Goal: Complete application form

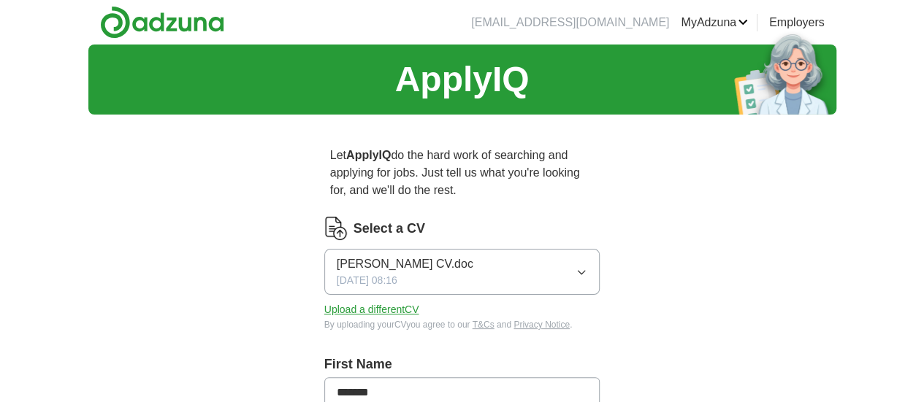
click at [0, 0] on link "Logout" at bounding box center [0, 0] width 0 height 0
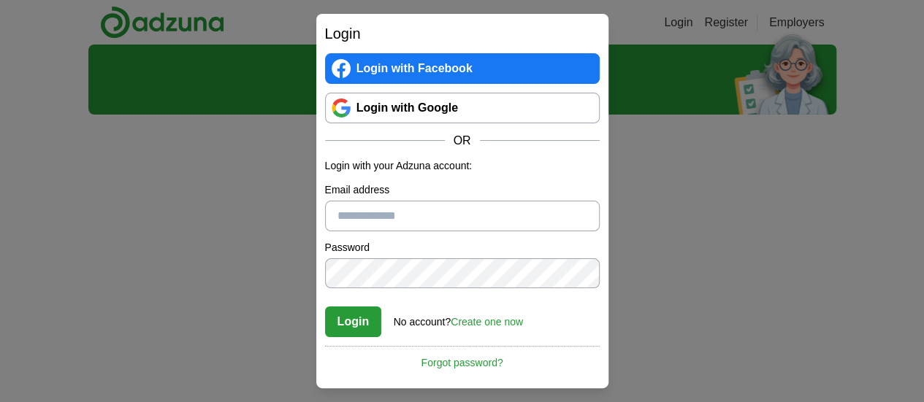
type input "**********"
click at [343, 332] on button "Login" at bounding box center [353, 322] width 57 height 31
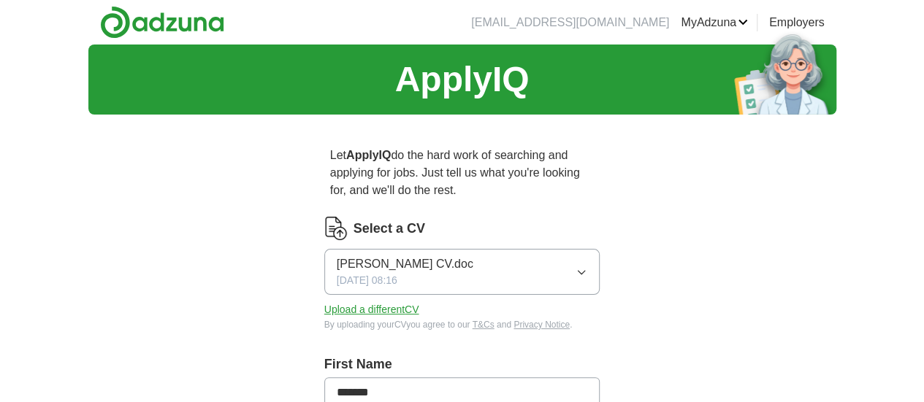
click at [0, 0] on link "ApplyIQ" at bounding box center [0, 0] width 0 height 0
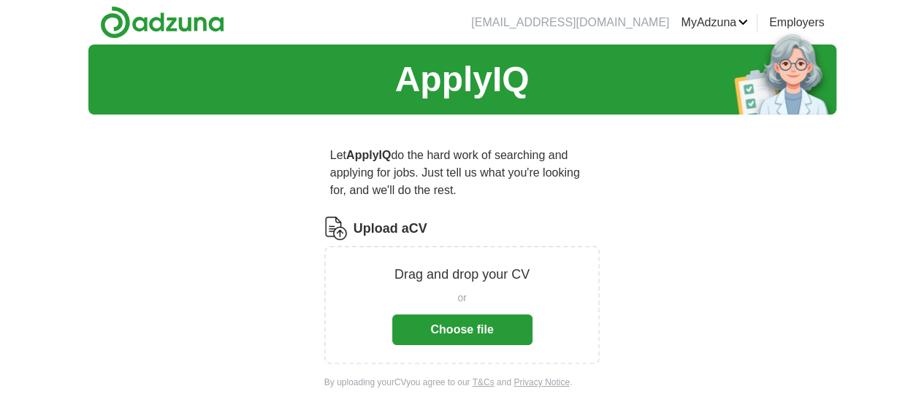
click at [482, 315] on button "Choose file" at bounding box center [462, 330] width 140 height 31
click at [475, 315] on button "Choose file" at bounding box center [462, 330] width 140 height 31
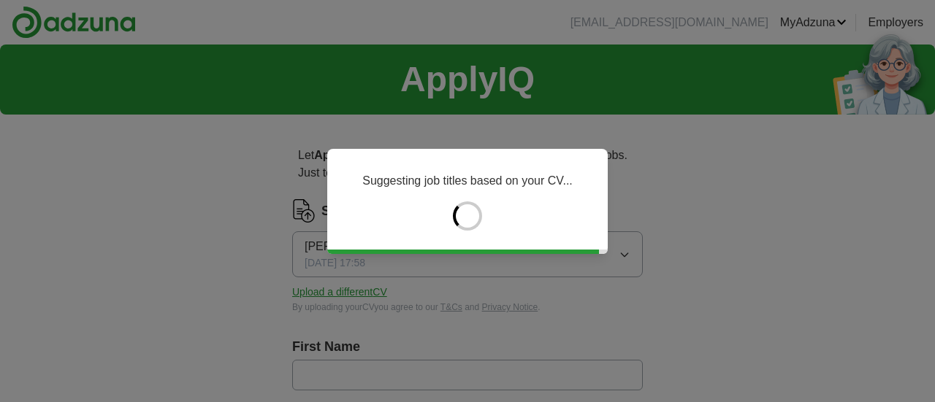
type input "****"
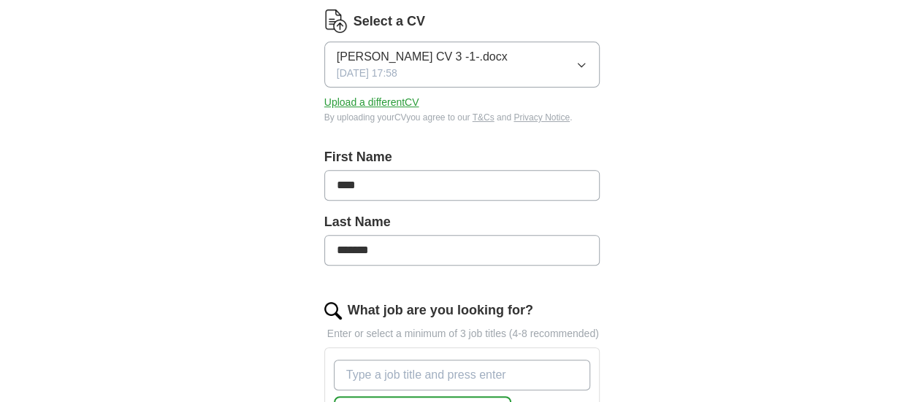
scroll to position [292, 0]
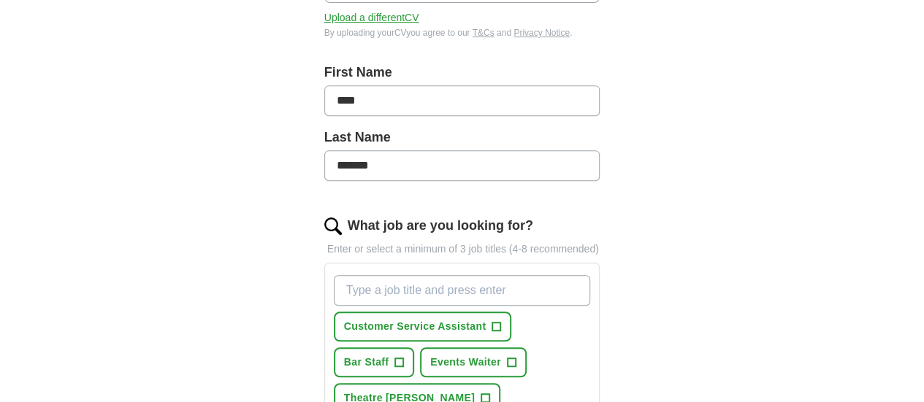
drag, startPoint x: 368, startPoint y: 142, endPoint x: 267, endPoint y: 145, distance: 101.5
click at [275, 145] on div "Let ApplyIQ do the hard work of searching and applying for jobs. Just tell us w…" at bounding box center [462, 406] width 374 height 1144
type input "*"
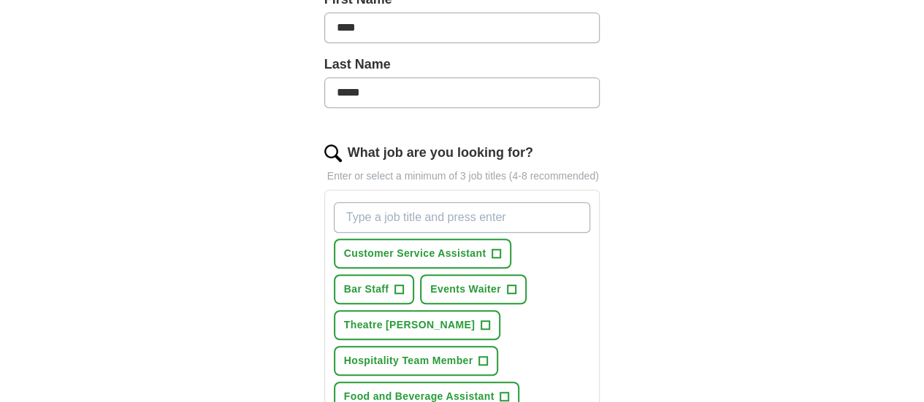
type input "*****"
click at [713, 129] on div "ApplyIQ Let ApplyIQ do the hard work of searching and applying for jobs. Just t…" at bounding box center [462, 292] width 748 height 1226
click at [492, 248] on span "+" at bounding box center [496, 254] width 9 height 12
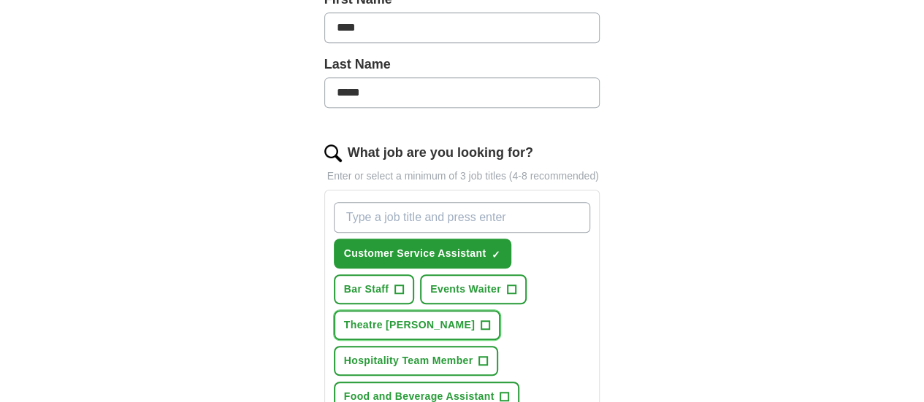
click at [489, 320] on span "+" at bounding box center [485, 326] width 9 height 12
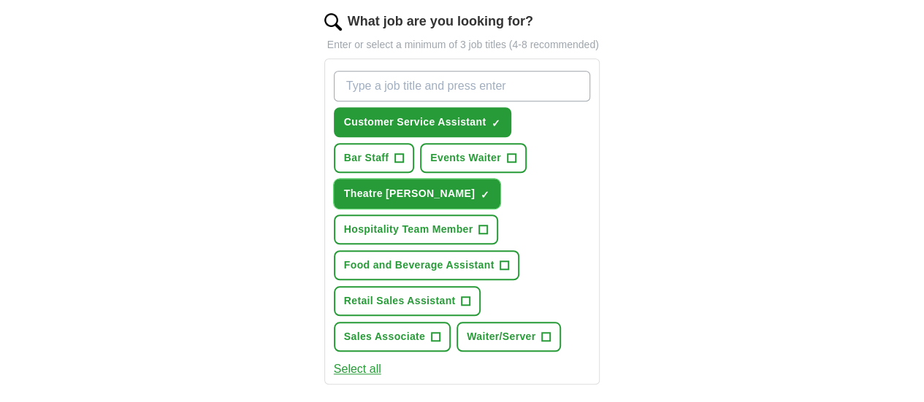
scroll to position [511, 0]
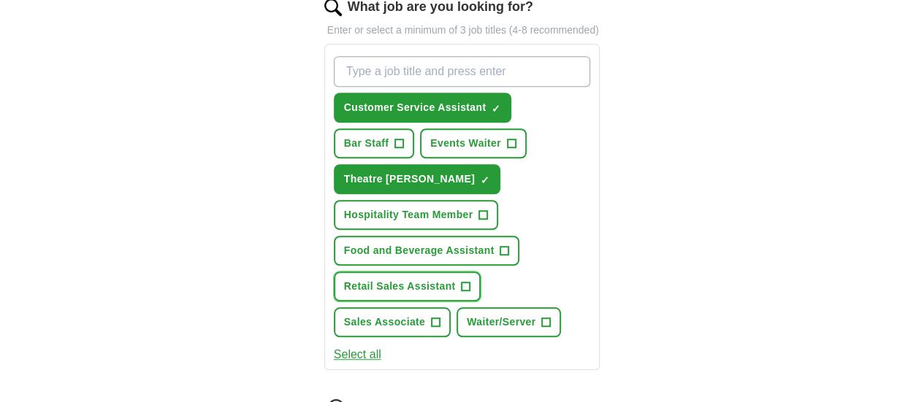
click at [436, 272] on button "Retail Sales Assistant +" at bounding box center [408, 287] width 148 height 30
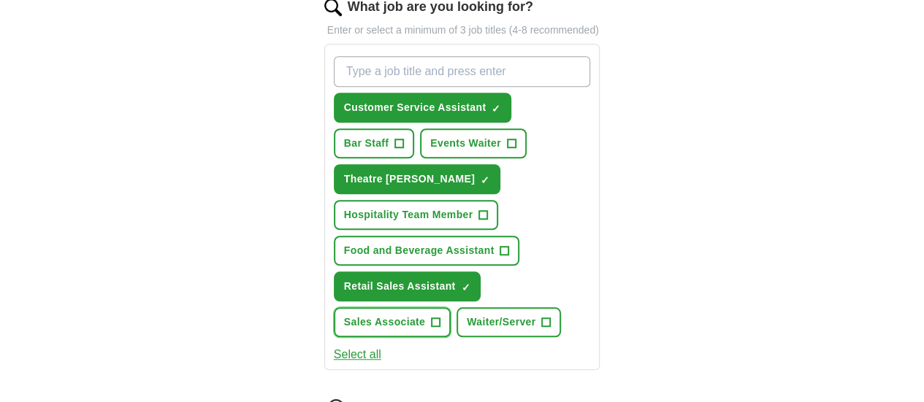
click at [425, 315] on span "Sales Associate" at bounding box center [384, 322] width 81 height 15
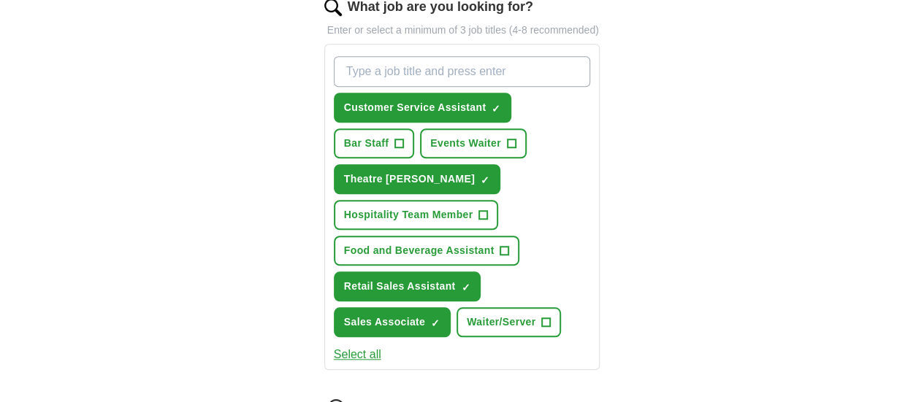
click at [492, 56] on input "What job are you looking for?" at bounding box center [462, 71] width 257 height 31
type input "Apprentice administrator"
click at [579, 161] on div "Apprentice administrator Customer Service Assistant ✓ × Bar Staff + Events Wait…" at bounding box center [462, 196] width 263 height 293
click at [523, 56] on input "Apprentice administrator" at bounding box center [462, 71] width 257 height 31
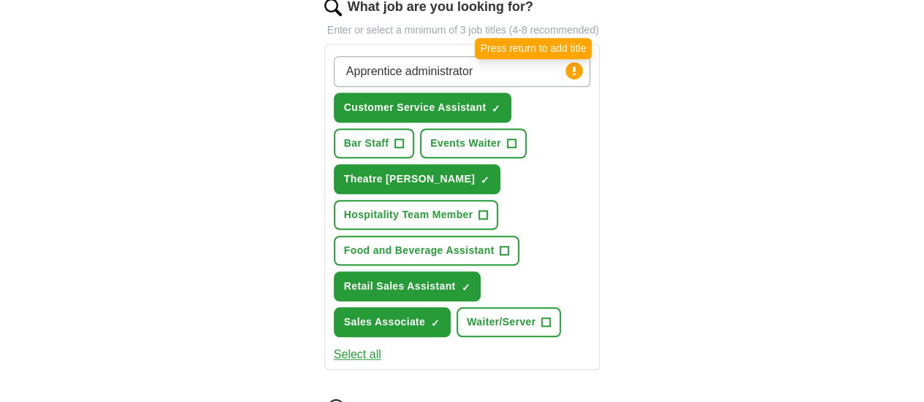
click at [583, 62] on circle at bounding box center [574, 70] width 17 height 17
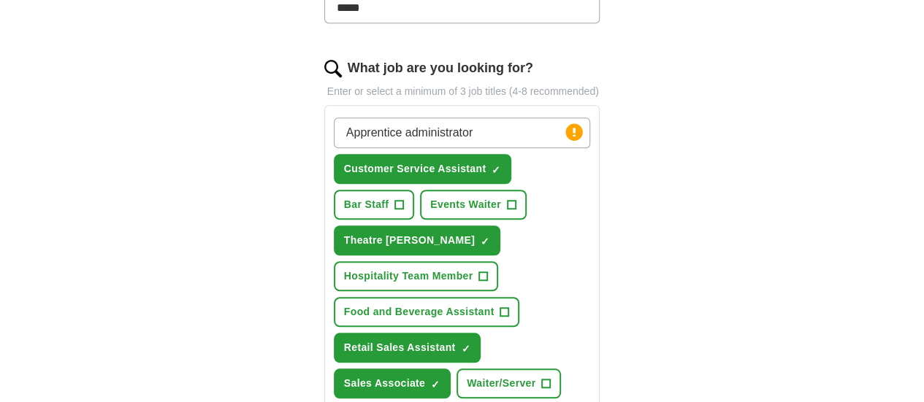
scroll to position [365, 0]
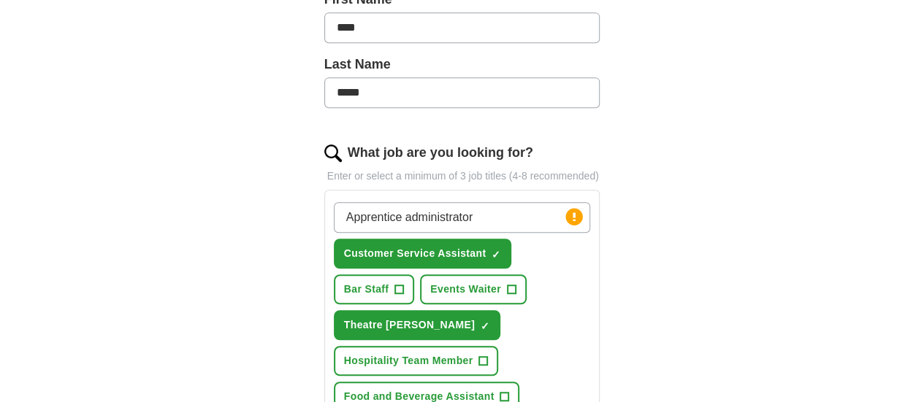
click at [439, 202] on input "Apprentice administrator" at bounding box center [462, 217] width 257 height 31
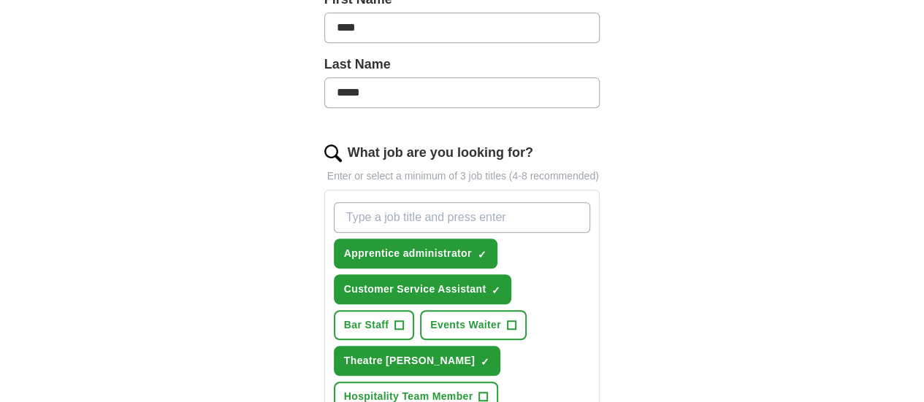
click at [466, 202] on input "What job are you looking for?" at bounding box center [462, 217] width 257 height 31
type input "Apprentice teaching assistant"
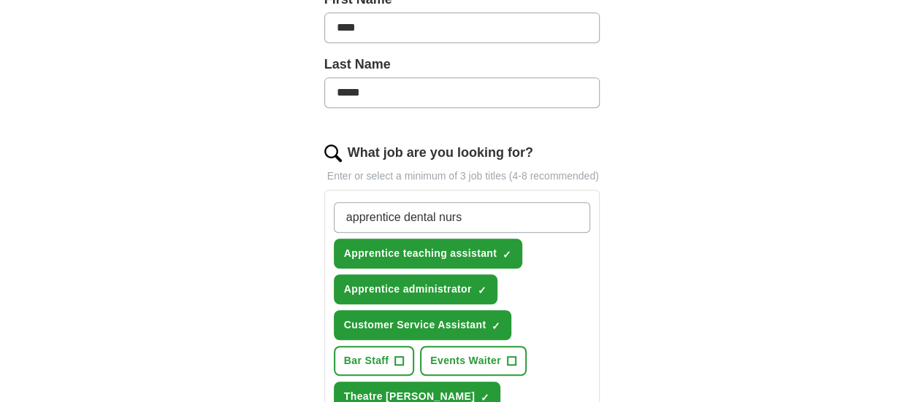
type input "apprentice dental nurse"
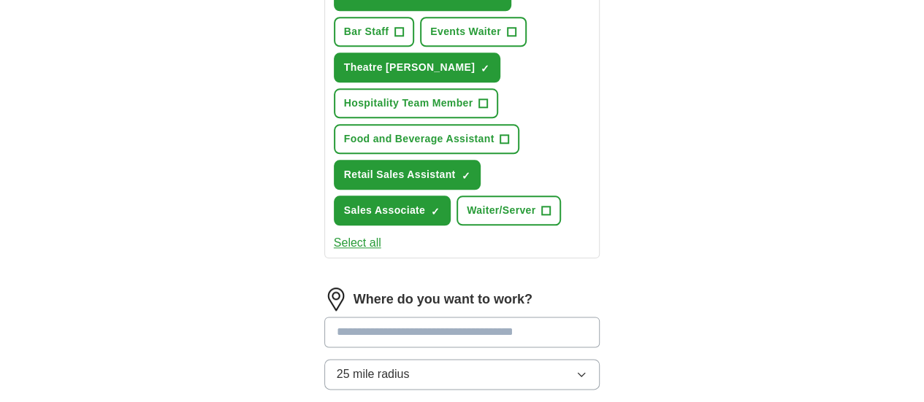
scroll to position [803, 0]
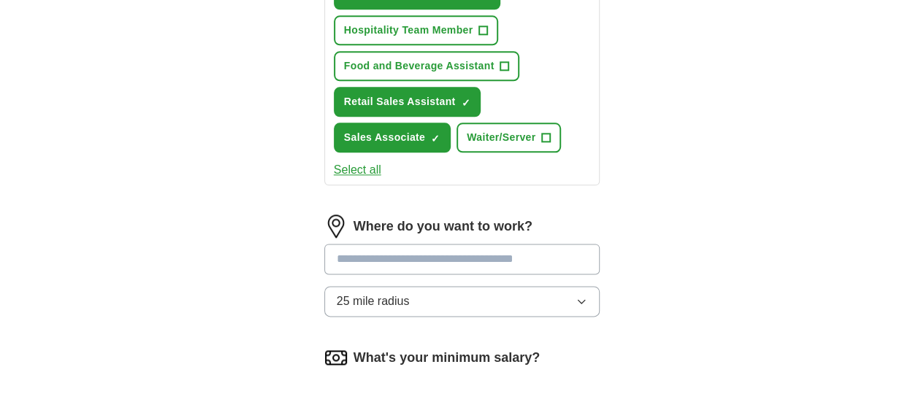
click at [513, 244] on input at bounding box center [462, 259] width 276 height 31
click at [485, 263] on div "Where do you want to work? ******** 25 mile radius" at bounding box center [462, 272] width 276 height 114
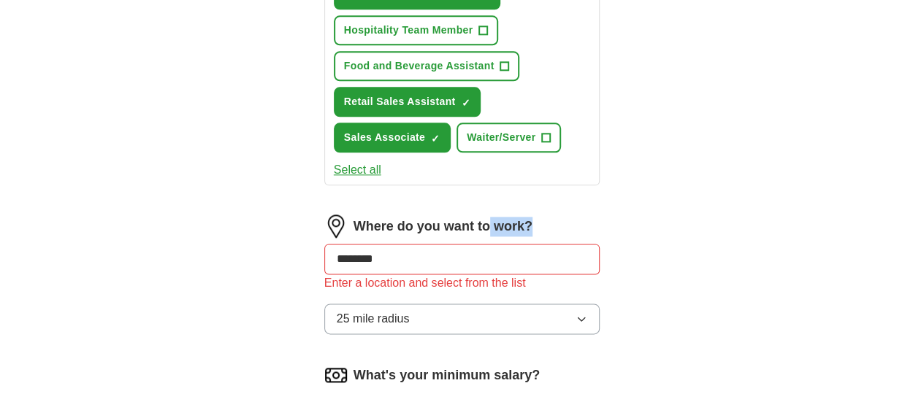
drag, startPoint x: 453, startPoint y: 181, endPoint x: 235, endPoint y: 207, distance: 219.1
drag, startPoint x: 383, startPoint y: 202, endPoint x: 215, endPoint y: 205, distance: 167.3
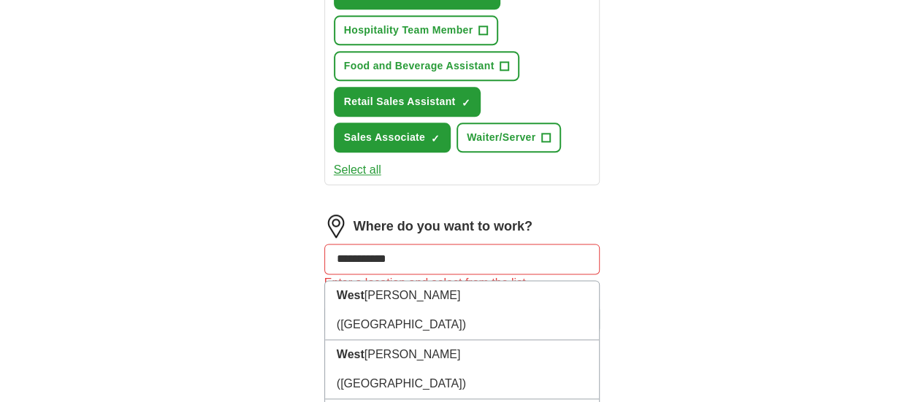
type input "**********"
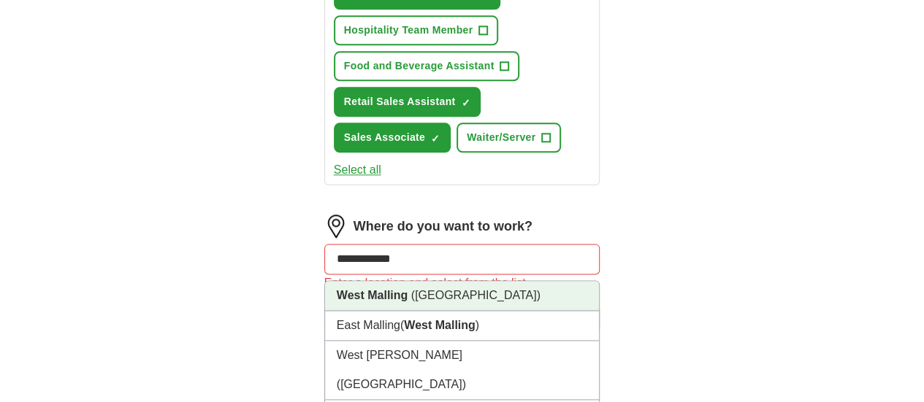
click at [327, 281] on li "West Malling ([GEOGRAPHIC_DATA])" at bounding box center [462, 296] width 275 height 30
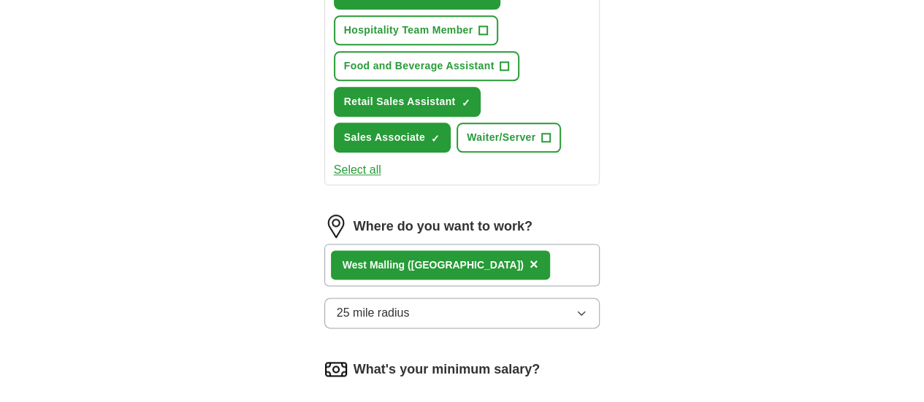
click at [403, 298] on button "25 mile radius" at bounding box center [462, 313] width 276 height 31
click at [394, 398] on div "10 mile radius" at bounding box center [462, 407] width 251 height 18
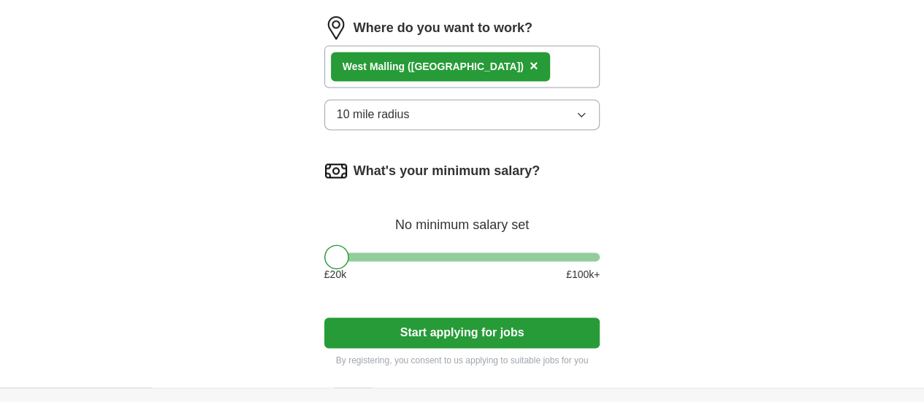
scroll to position [1022, 0]
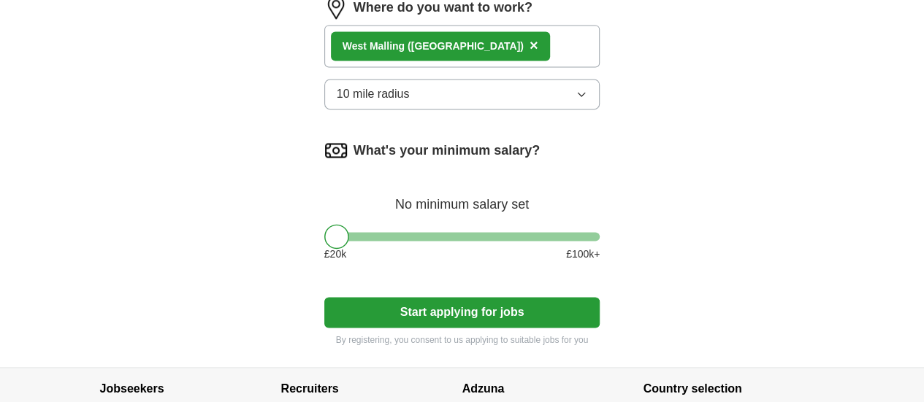
click at [420, 297] on button "Start applying for jobs" at bounding box center [462, 312] width 276 height 31
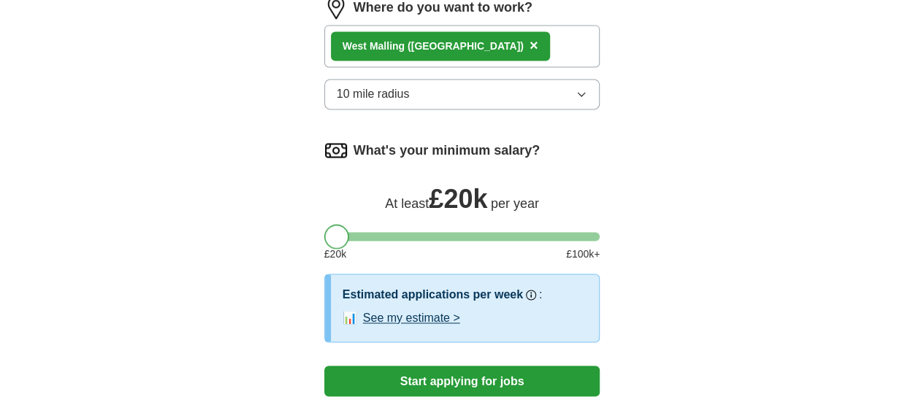
click at [324, 224] on div at bounding box center [336, 236] width 25 height 25
click at [374, 310] on button "See my estimate >" at bounding box center [411, 319] width 97 height 18
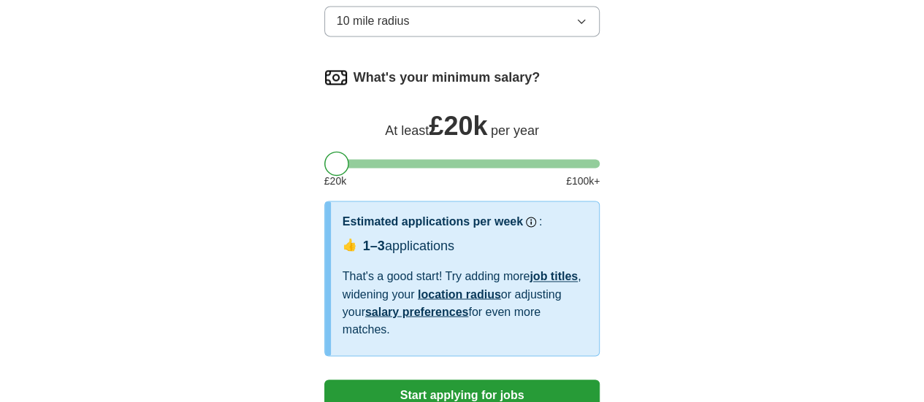
click at [460, 380] on button "Start applying for jobs" at bounding box center [462, 395] width 276 height 31
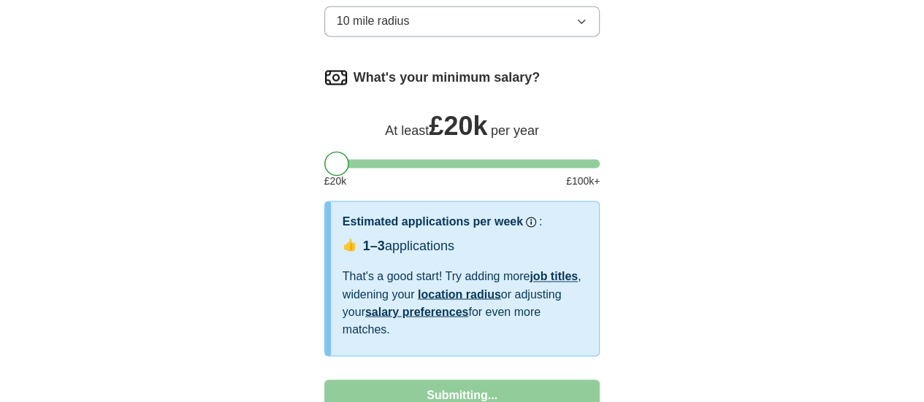
select select "**"
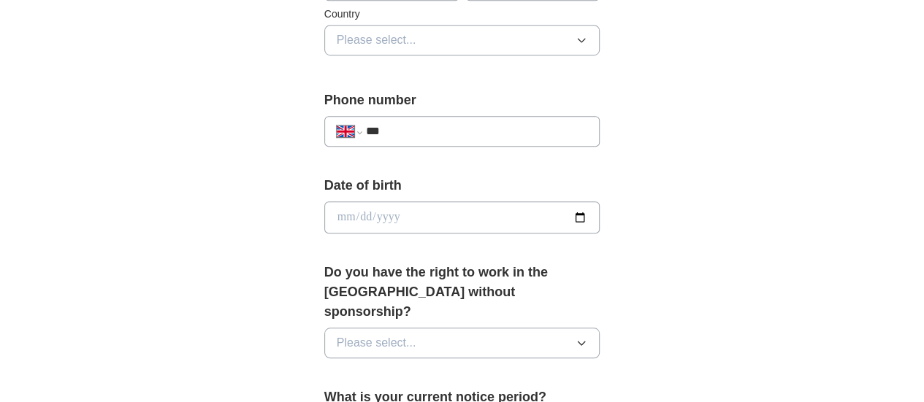
scroll to position [584, 0]
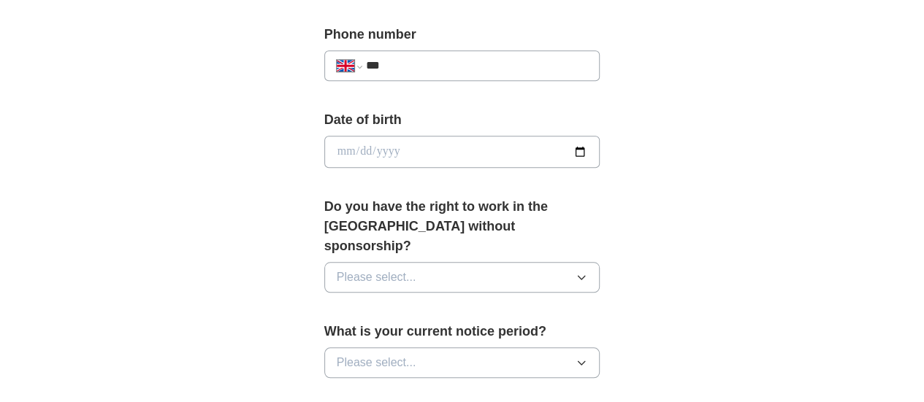
click at [587, 148] on input "date" at bounding box center [462, 152] width 276 height 32
type input "**********"
click at [745, 130] on div "**********" at bounding box center [462, 143] width 748 height 1367
click at [416, 262] on button "Please select..." at bounding box center [462, 277] width 276 height 31
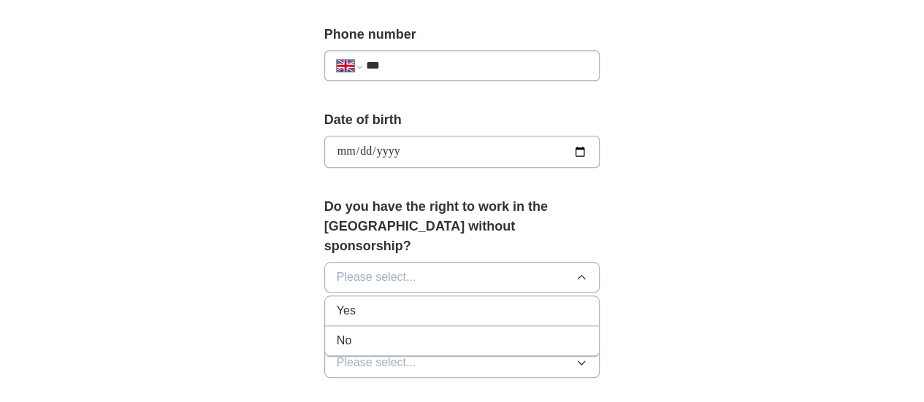
click at [403, 302] on div "Yes" at bounding box center [462, 311] width 251 height 18
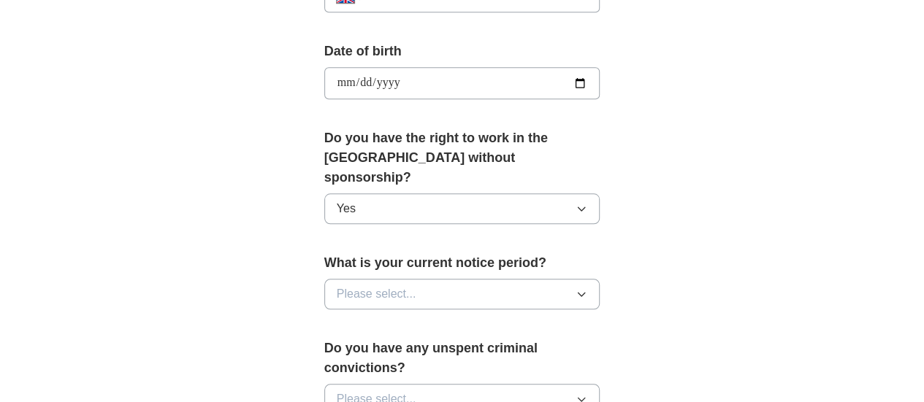
scroll to position [730, 0]
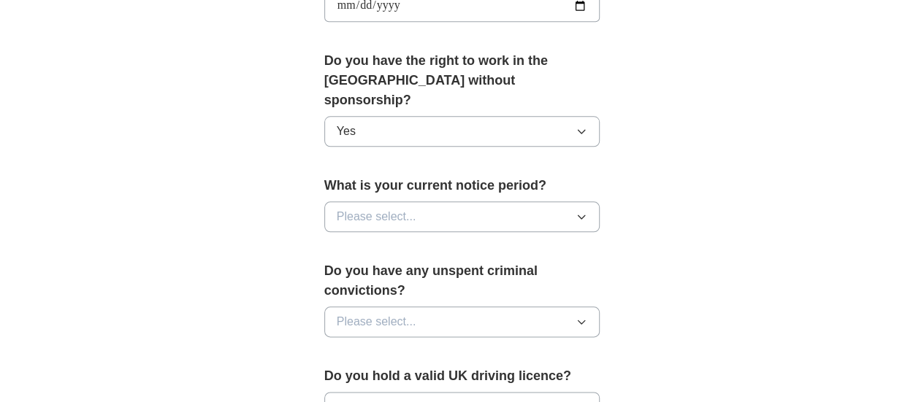
click at [443, 204] on button "Please select..." at bounding box center [462, 217] width 276 height 31
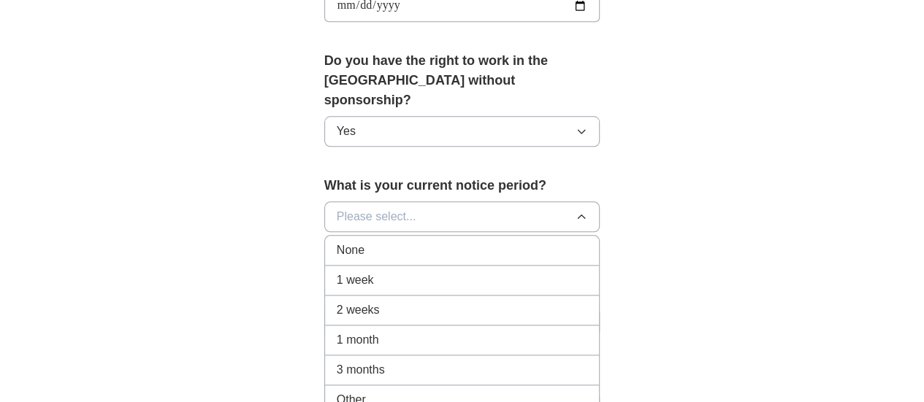
click at [436, 242] on div "None" at bounding box center [462, 251] width 251 height 18
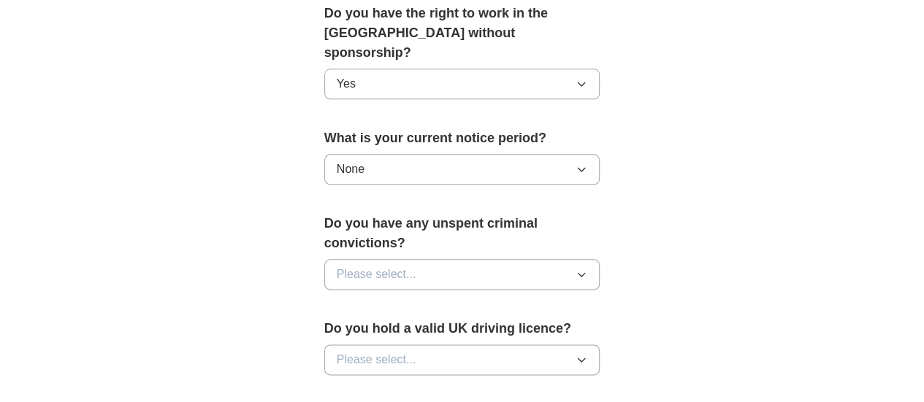
scroll to position [876, 0]
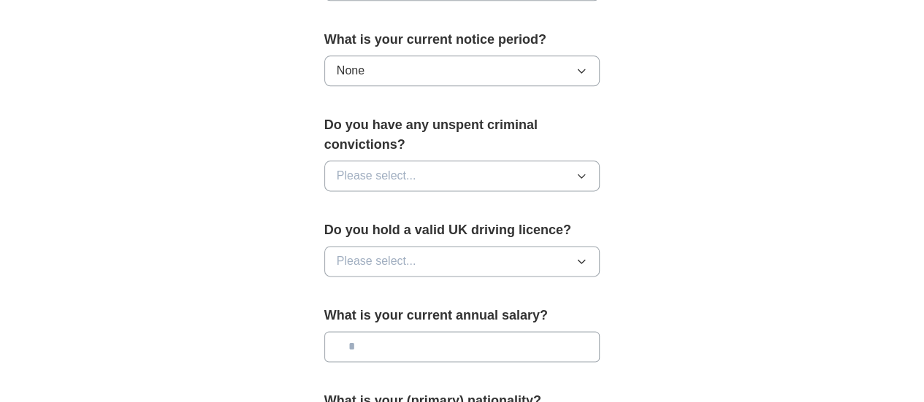
click at [451, 161] on button "Please select..." at bounding box center [462, 176] width 276 height 31
click at [452, 231] on div "No" at bounding box center [462, 240] width 251 height 18
click at [444, 246] on button "Please select..." at bounding box center [462, 261] width 276 height 31
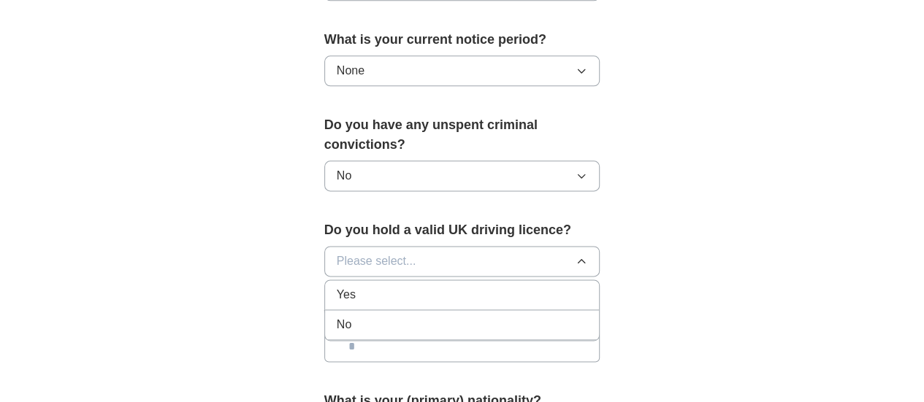
click at [442, 316] on div "No" at bounding box center [462, 325] width 251 height 18
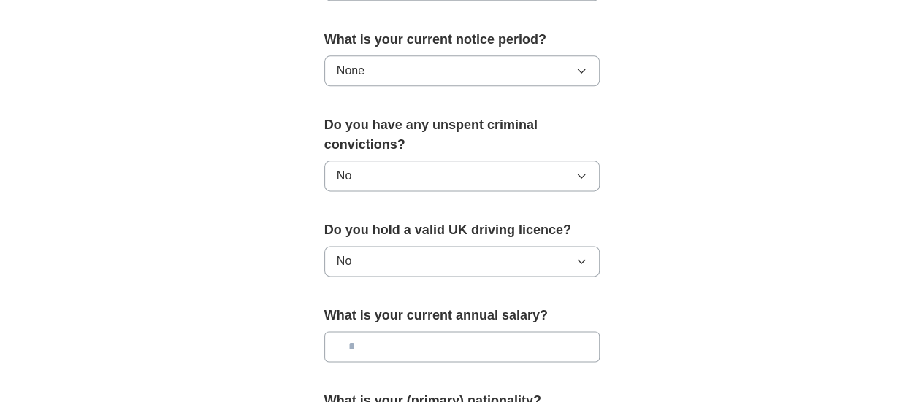
scroll to position [1022, 0]
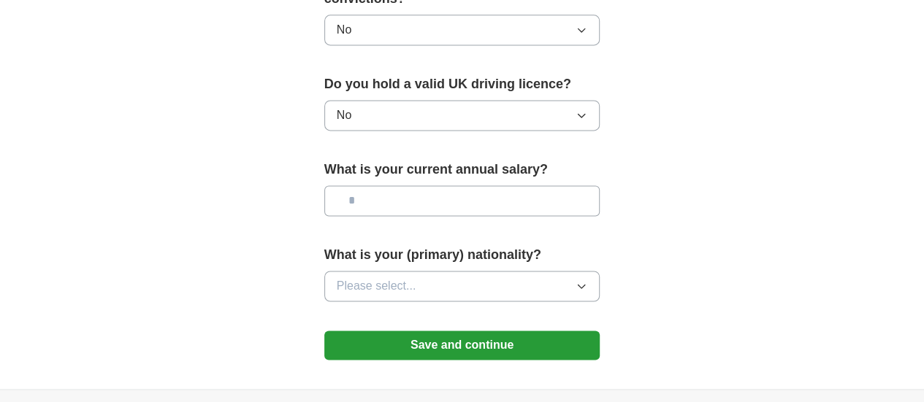
click at [429, 185] on input "text" at bounding box center [462, 200] width 276 height 31
type input "**"
click at [398, 271] on button "Please select..." at bounding box center [462, 286] width 276 height 31
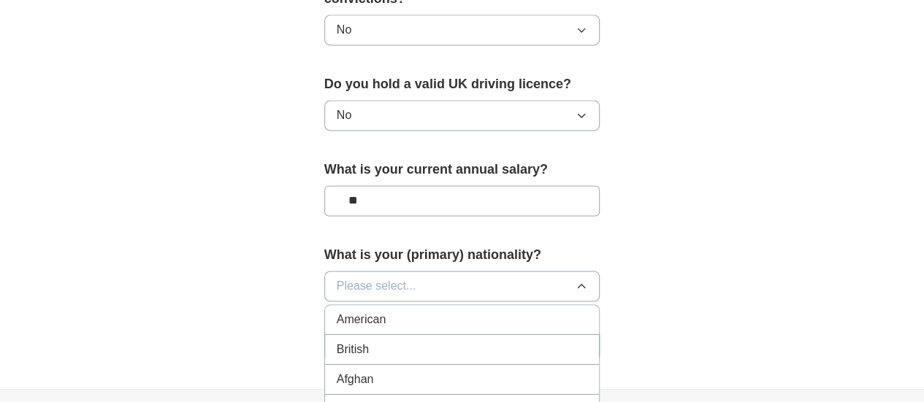
click at [376, 341] on div "British" at bounding box center [462, 350] width 251 height 18
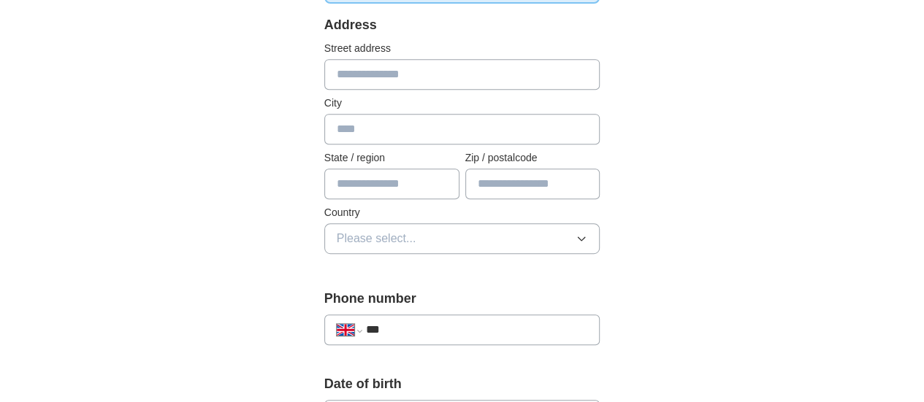
scroll to position [292, 0]
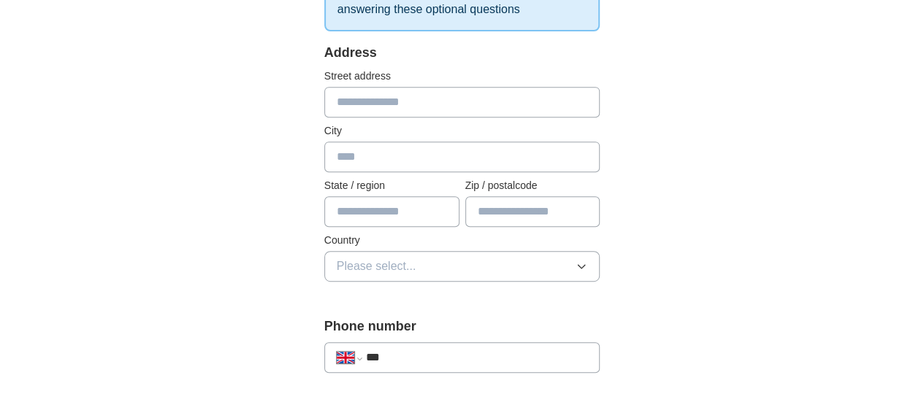
click at [368, 237] on label "Country" at bounding box center [462, 240] width 276 height 15
click at [362, 218] on input "text" at bounding box center [391, 211] width 135 height 31
type input "****"
type input "**********"
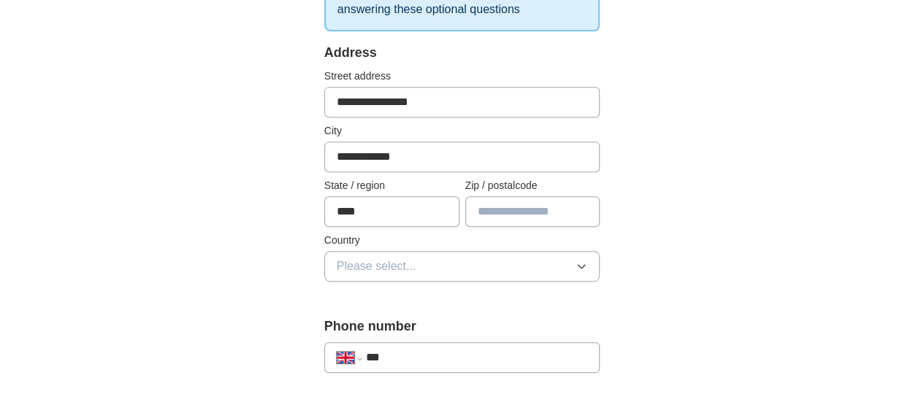
type input "********"
click at [565, 211] on input "********" at bounding box center [532, 211] width 135 height 31
drag, startPoint x: 732, startPoint y: 172, endPoint x: 679, endPoint y: 169, distance: 52.7
drag, startPoint x: 349, startPoint y: 148, endPoint x: 255, endPoint y: 148, distance: 94.2
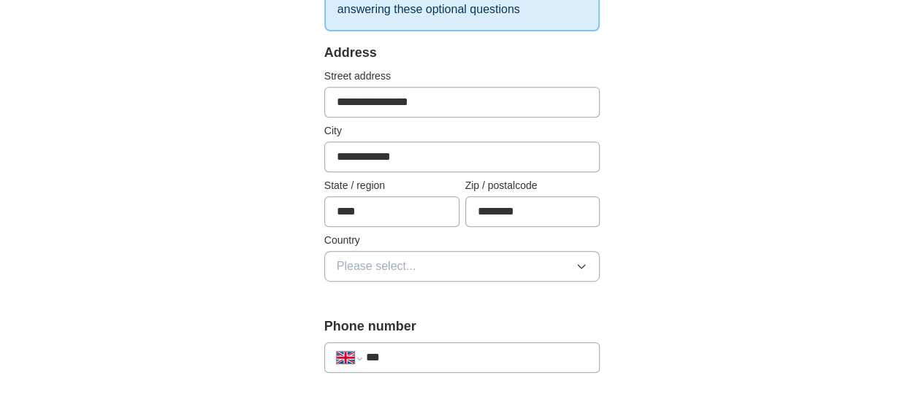
drag, startPoint x: 421, startPoint y: 85, endPoint x: 241, endPoint y: 91, distance: 179.7
click at [437, 255] on button "Please select..." at bounding box center [462, 266] width 276 height 31
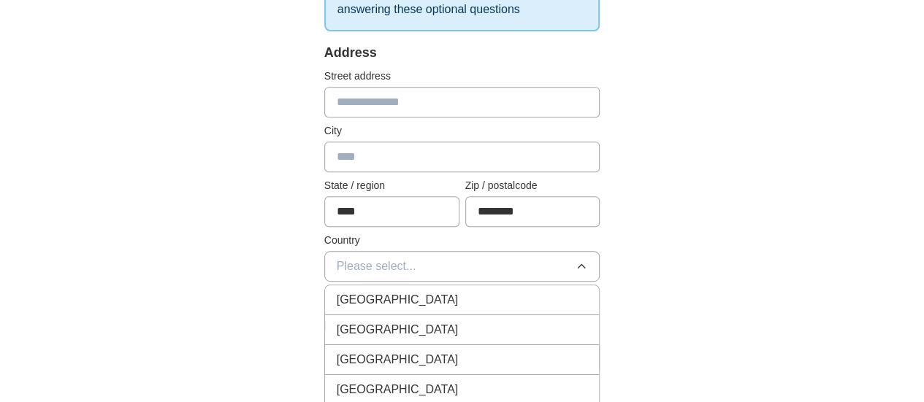
click at [408, 292] on div "[GEOGRAPHIC_DATA]" at bounding box center [462, 300] width 251 height 18
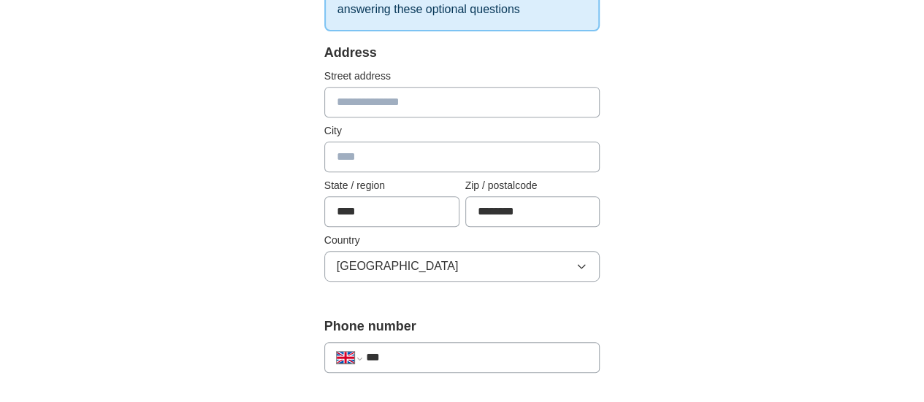
scroll to position [219, 0]
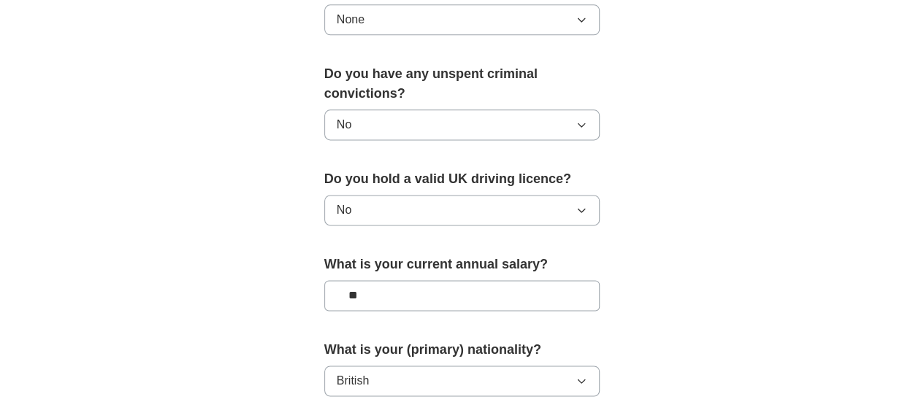
scroll to position [1022, 0]
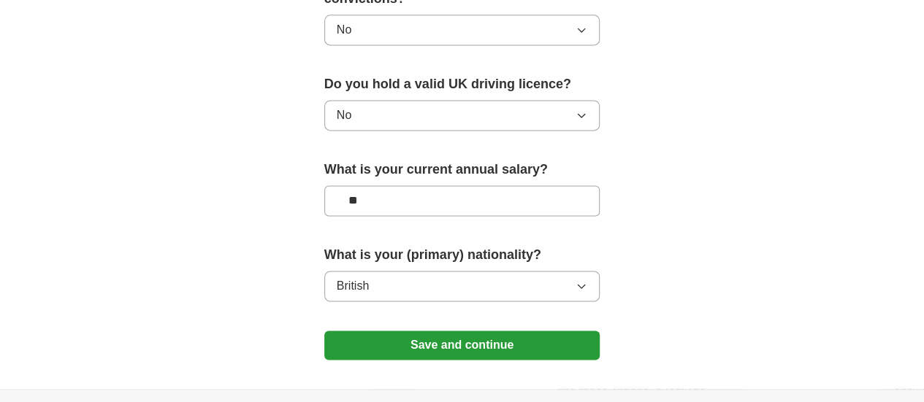
click at [483, 331] on button "Save and continue" at bounding box center [462, 345] width 276 height 29
